Goal: Information Seeking & Learning: Check status

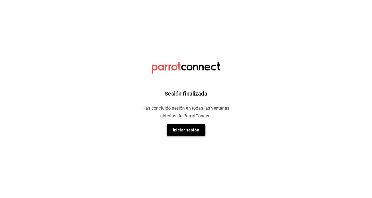
click at [200, 131] on button "Iniciar sesión" at bounding box center [186, 130] width 39 height 12
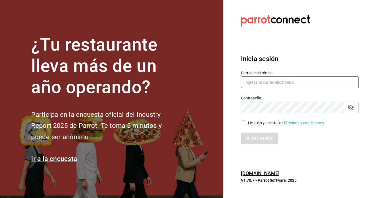
type input "a"
type input "ma"
type input "[EMAIL_ADDRESS][DOMAIN_NAME]"
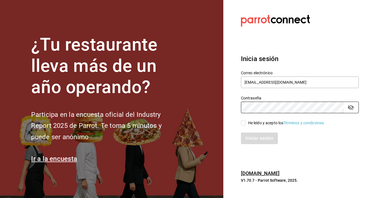
click at [250, 128] on div "Iniciar sesión" at bounding box center [297, 135] width 125 height 18
click at [247, 125] on span "He leído y acepto los Términos y condiciones." at bounding box center [285, 123] width 79 height 6
click at [246, 125] on input "He leído y acepto los Términos y condiciones." at bounding box center [243, 122] width 5 height 5
checkbox input "true"
click at [260, 144] on button "Iniciar sesión" at bounding box center [259, 138] width 37 height 12
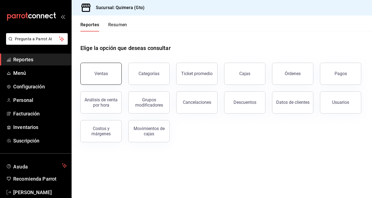
click at [95, 77] on button "Ventas" at bounding box center [100, 74] width 41 height 22
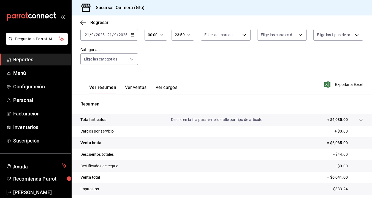
scroll to position [56, 0]
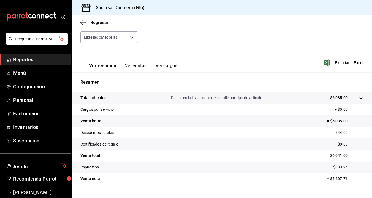
click at [135, 68] on button "Ver ventas" at bounding box center [136, 67] width 22 height 9
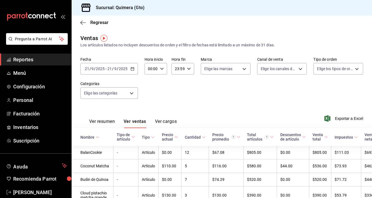
click at [80, 24] on div "Regresar" at bounding box center [222, 22] width 301 height 14
click at [82, 25] on div "Regresar" at bounding box center [222, 22] width 301 height 14
click at [83, 22] on icon "button" at bounding box center [83, 22] width 6 height 5
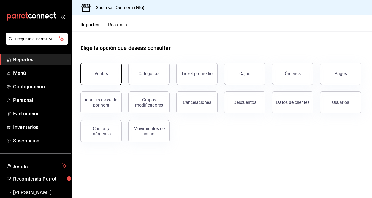
click at [109, 82] on button "Ventas" at bounding box center [100, 74] width 41 height 22
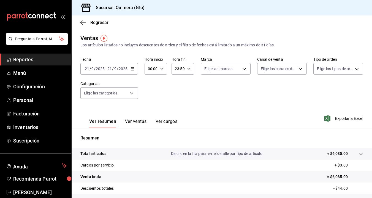
click at [131, 71] on div "2025-09-21 21 / 9 / 2025 - 2025-09-21 21 / 9 / 2025" at bounding box center [109, 69] width 58 height 12
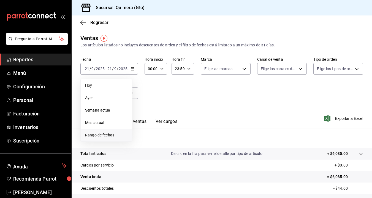
click at [118, 129] on li "Rango de fechas" at bounding box center [107, 135] width 52 height 12
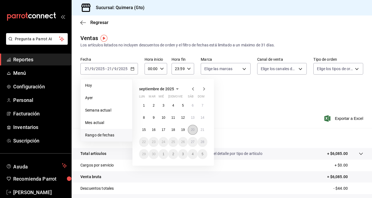
click at [194, 127] on button "20" at bounding box center [193, 130] width 10 height 10
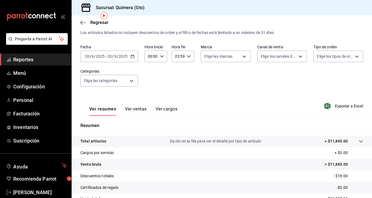
scroll to position [30, 0]
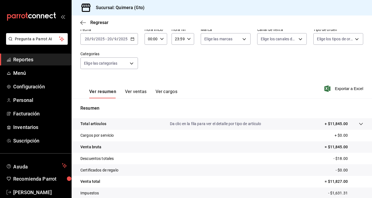
click at [132, 90] on button "Ver ventas" at bounding box center [136, 93] width 22 height 9
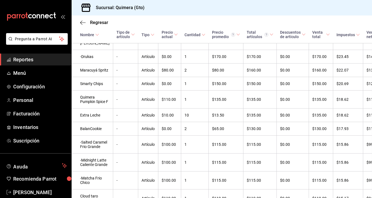
scroll to position [406, 0]
